Goal: Task Accomplishment & Management: Manage account settings

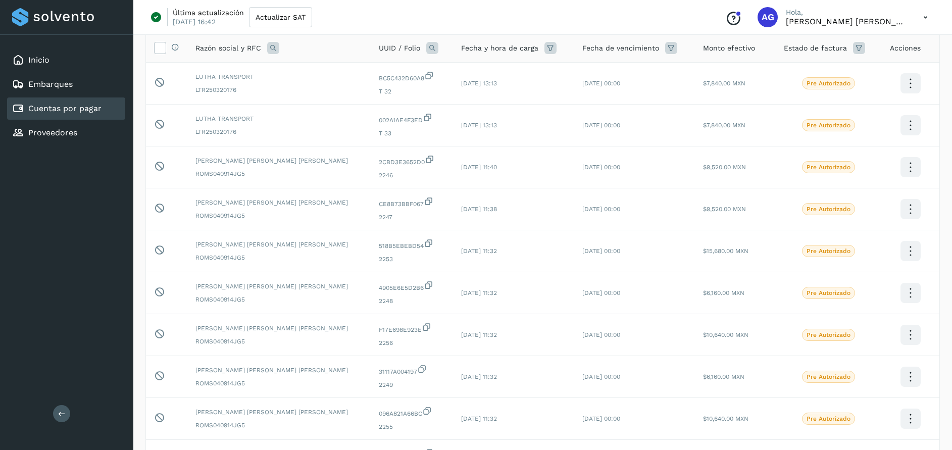
scroll to position [112, 0]
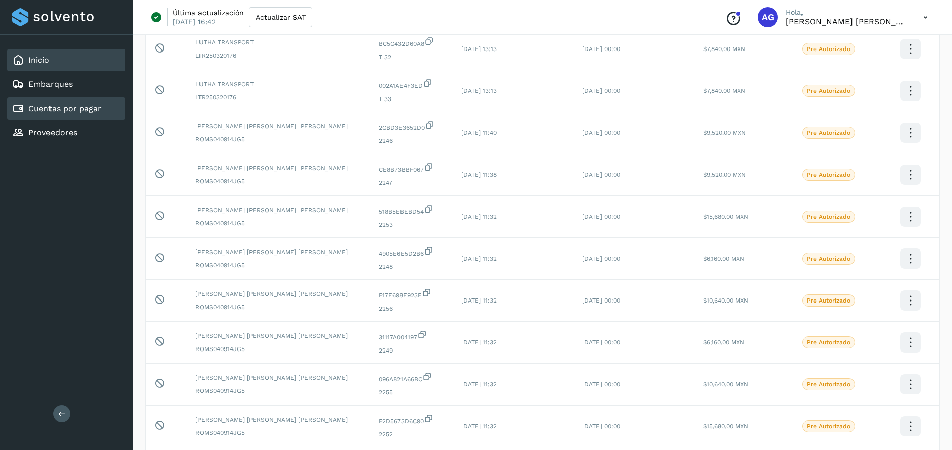
click at [61, 59] on div "Inicio" at bounding box center [66, 60] width 118 height 22
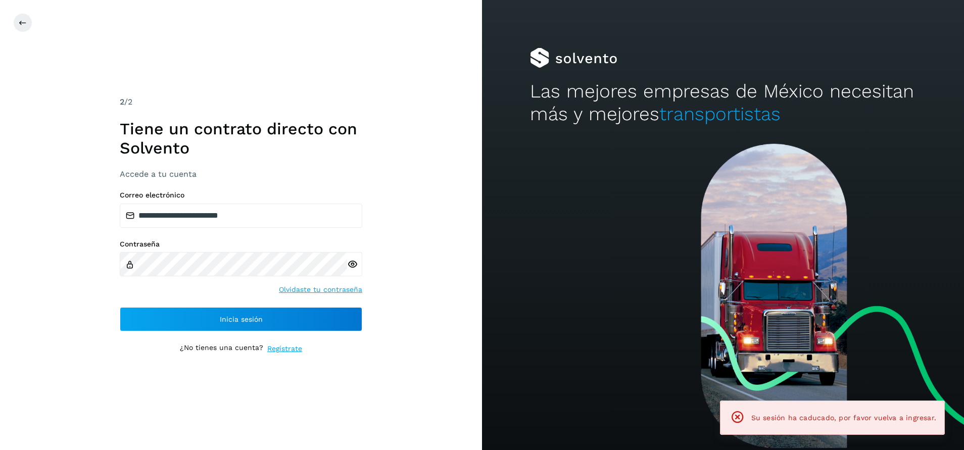
click at [69, 106] on div "**********" at bounding box center [241, 225] width 482 height 450
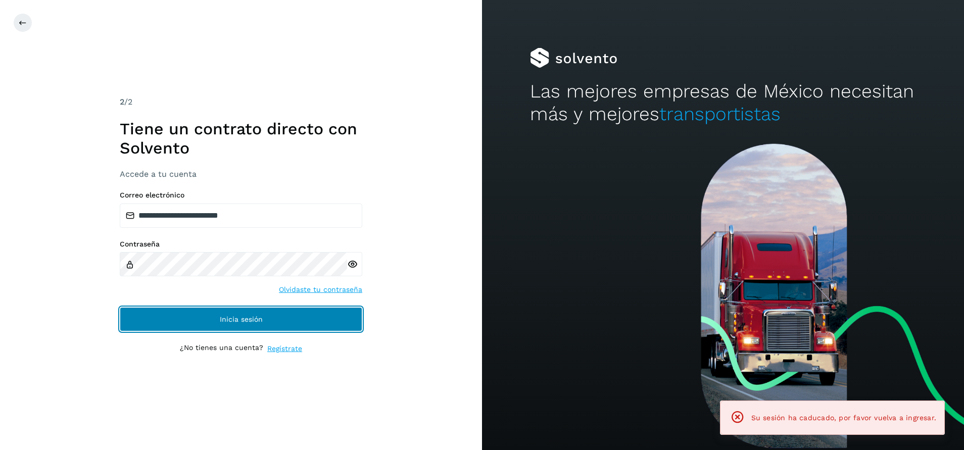
click at [246, 325] on button "Inicia sesión" at bounding box center [241, 319] width 243 height 24
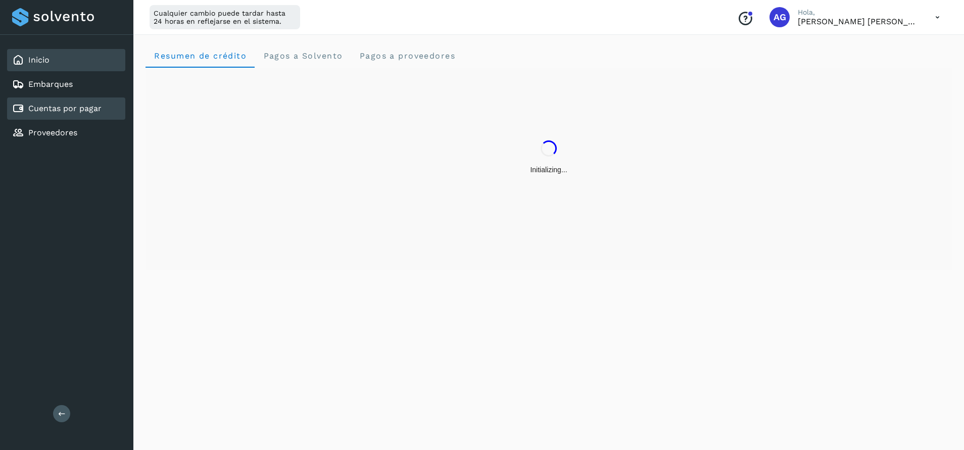
click at [65, 108] on link "Cuentas por pagar" at bounding box center [64, 109] width 73 height 10
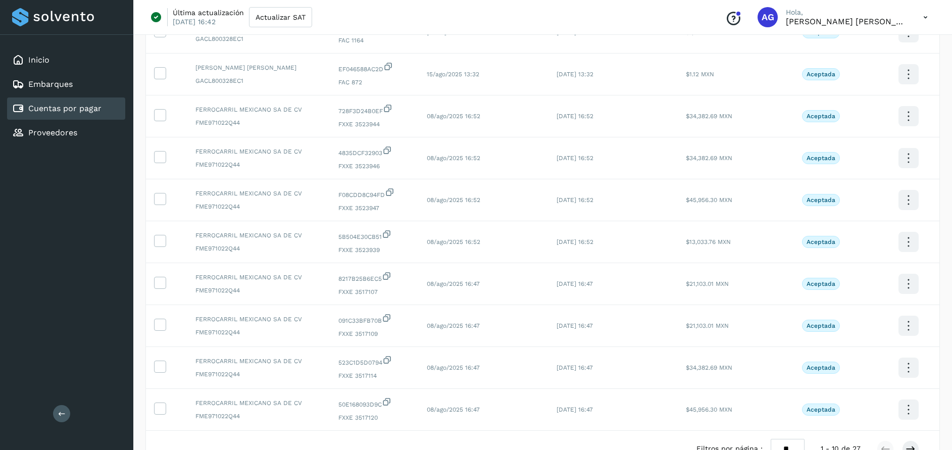
scroll to position [196, 0]
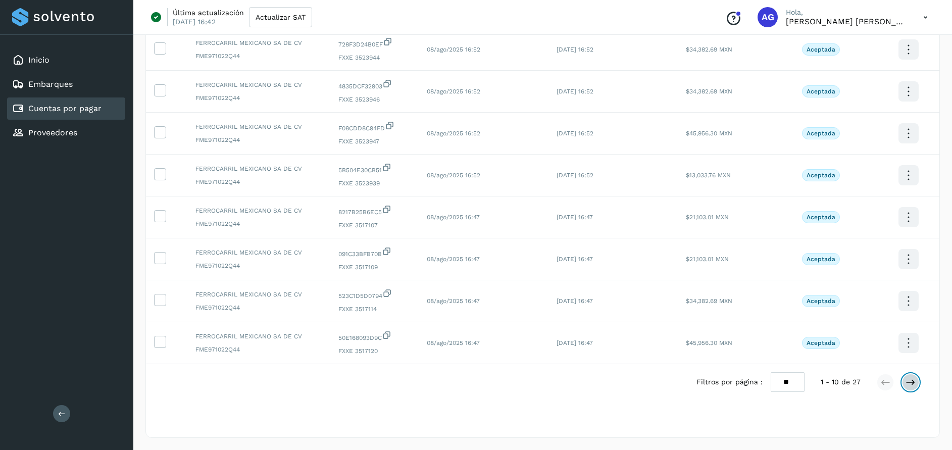
click at [914, 384] on icon at bounding box center [911, 382] width 10 height 10
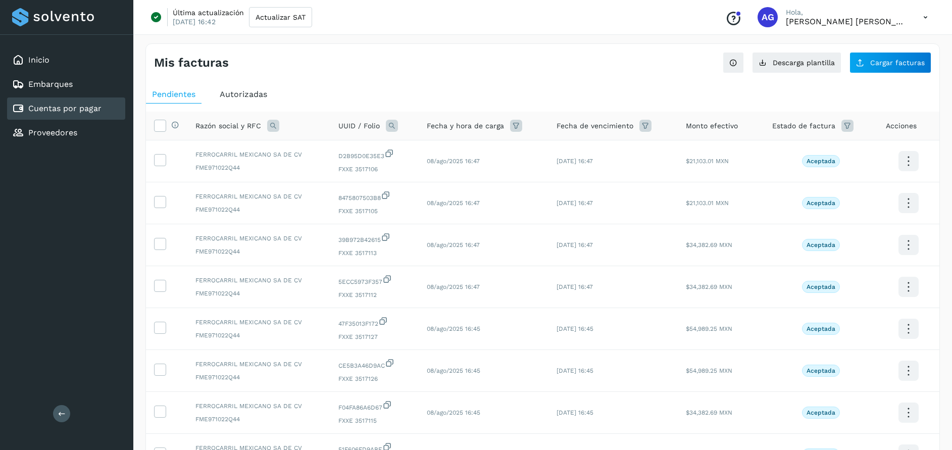
click at [914, 384] on td at bounding box center [909, 371] width 62 height 42
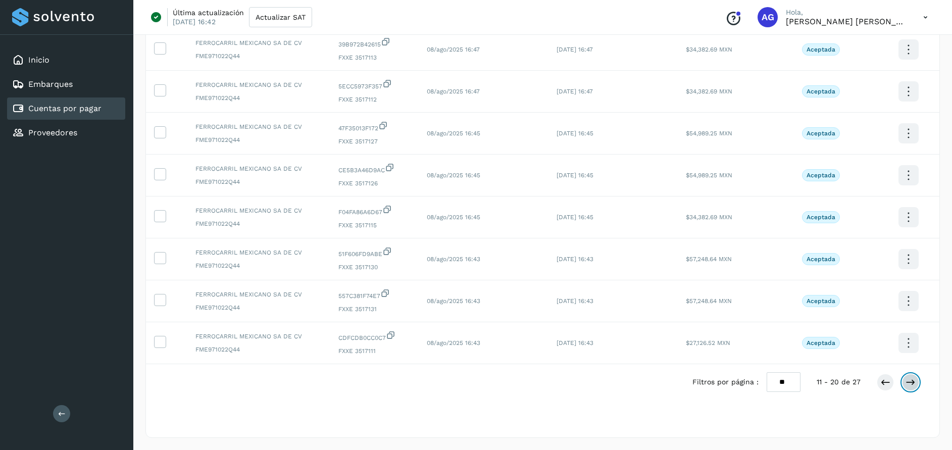
click at [909, 379] on icon at bounding box center [911, 382] width 10 height 10
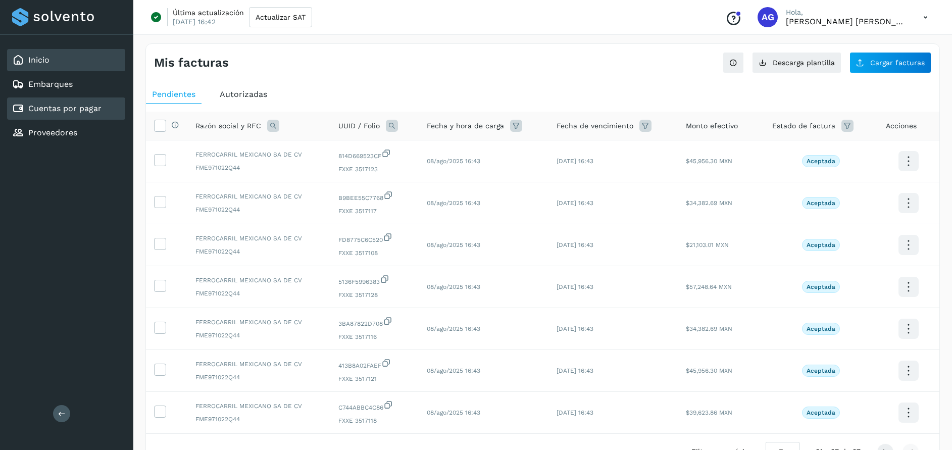
click at [86, 55] on div "Inicio" at bounding box center [66, 60] width 118 height 22
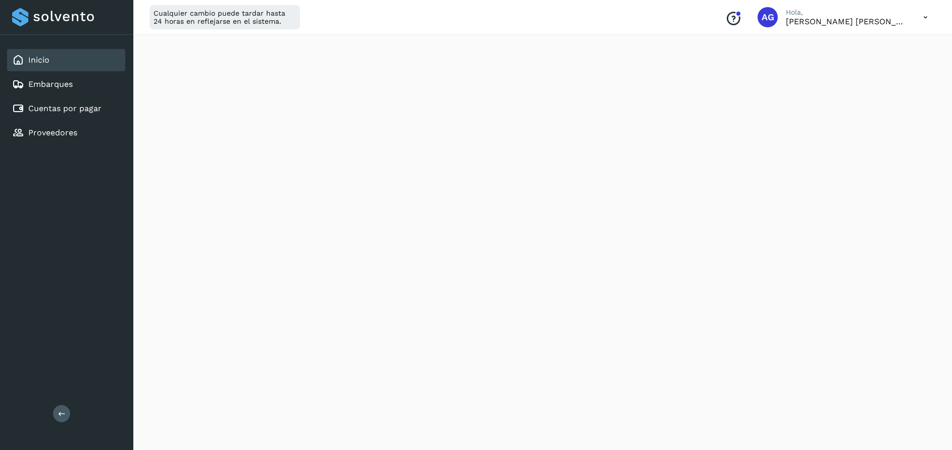
scroll to position [119, 0]
click at [860, 20] on p "[PERSON_NAME] [PERSON_NAME]" at bounding box center [846, 22] width 121 height 10
click at [926, 20] on icon at bounding box center [926, 17] width 21 height 21
click at [866, 66] on div "Cerrar sesión" at bounding box center [876, 65] width 120 height 19
